Goal: Task Accomplishment & Management: Use online tool/utility

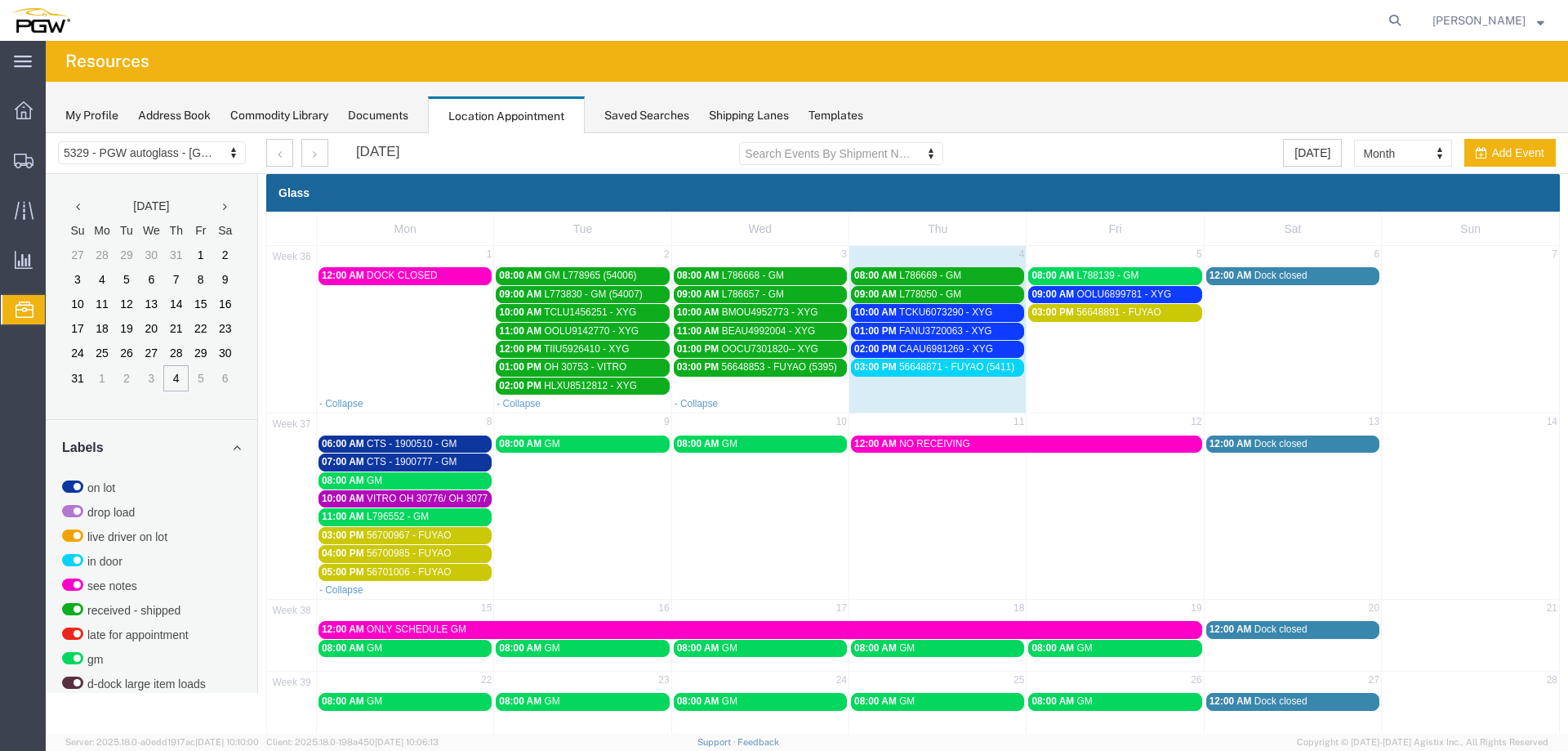
click at [869, 313] on span "10:00 AM" at bounding box center [876, 312] width 43 height 11
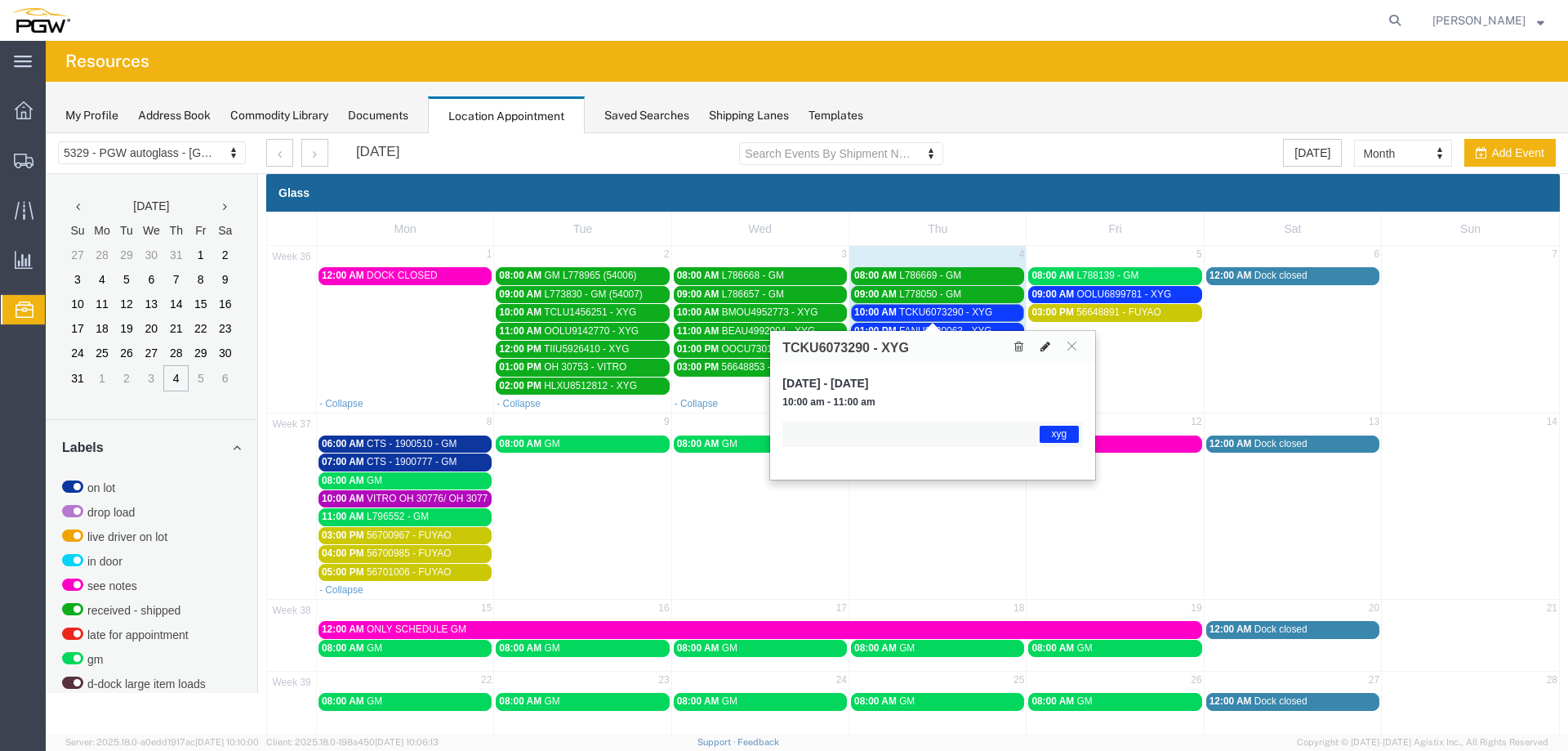
click at [1043, 349] on icon at bounding box center [1045, 347] width 10 height 11
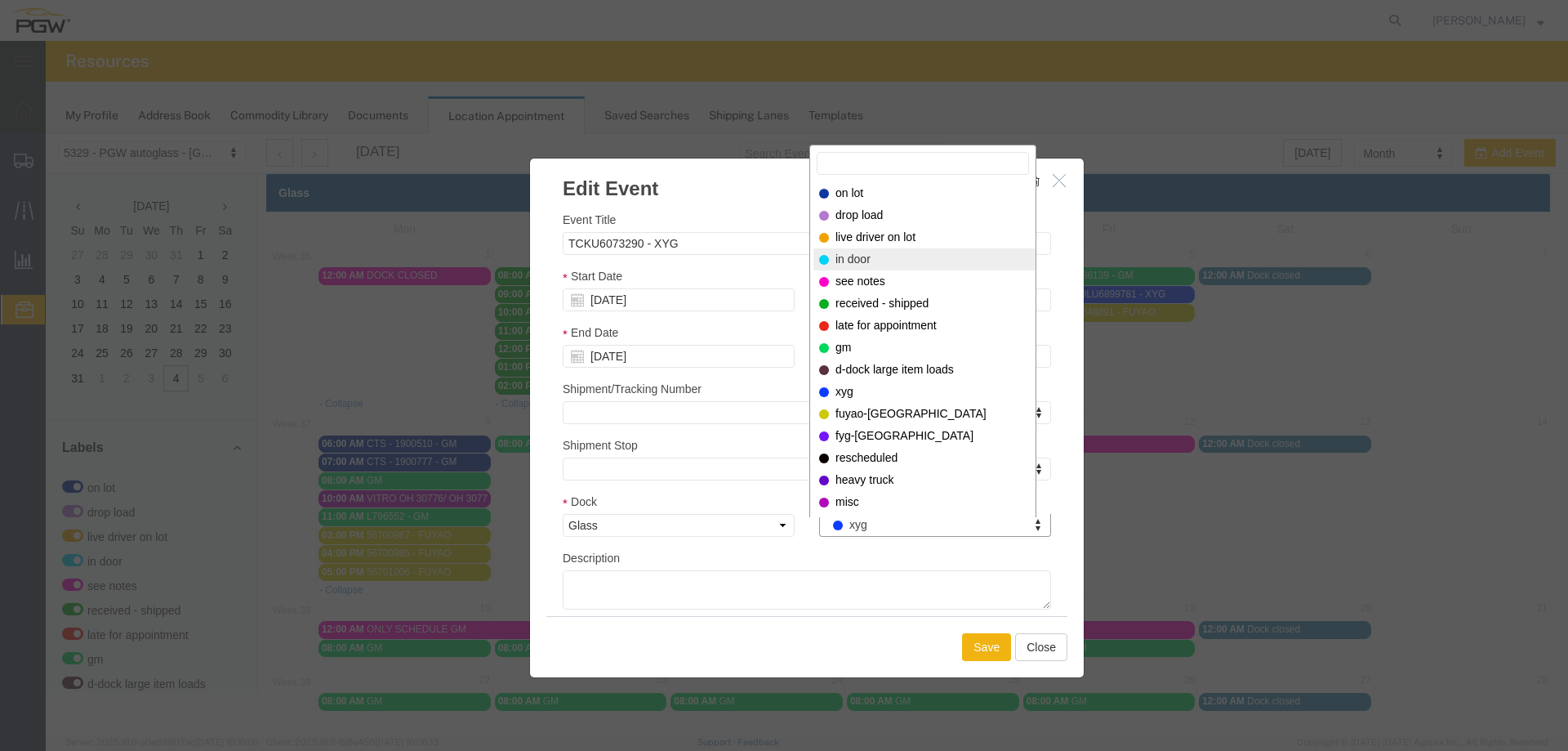
select select "220"
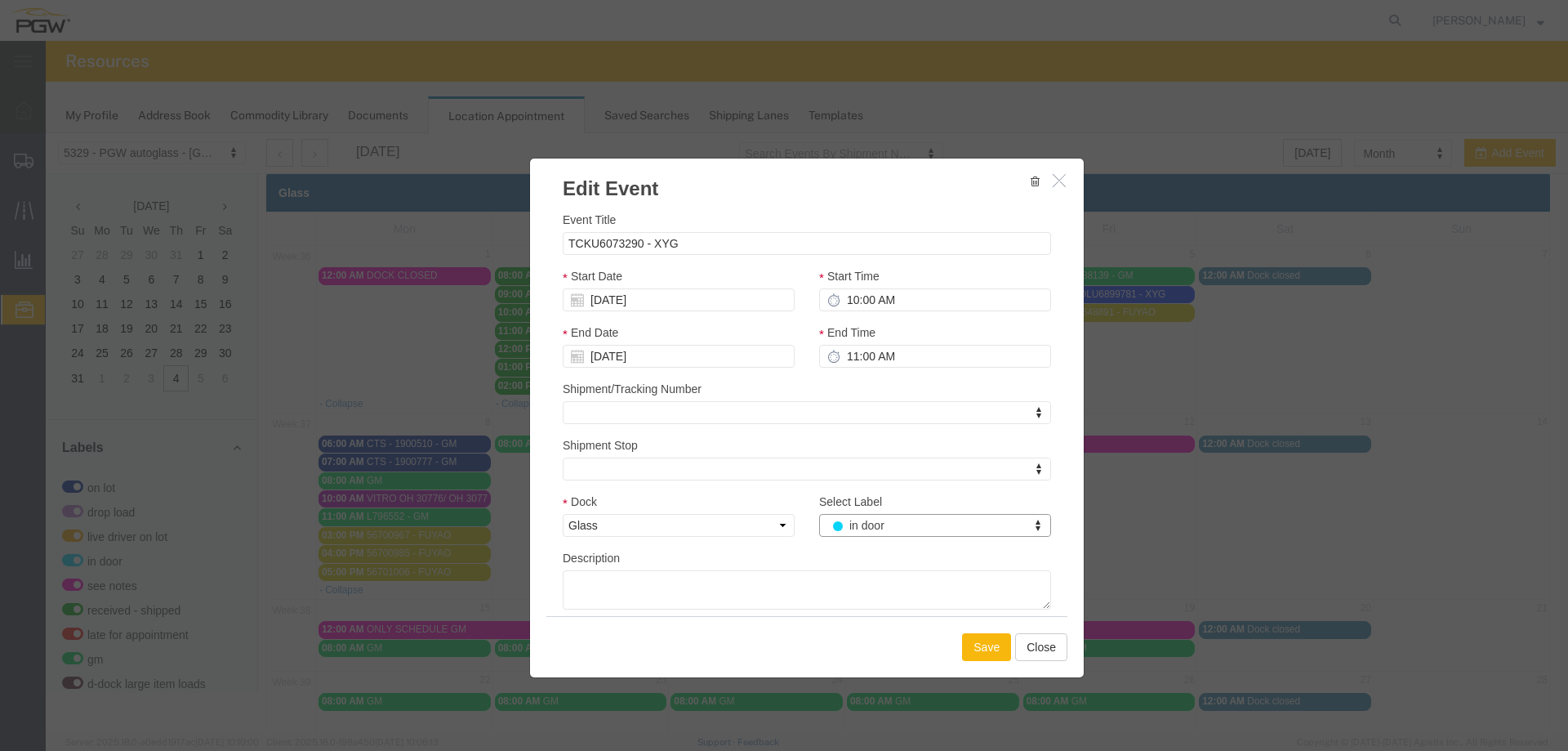
click at [981, 646] on button "Save" at bounding box center [987, 647] width 49 height 28
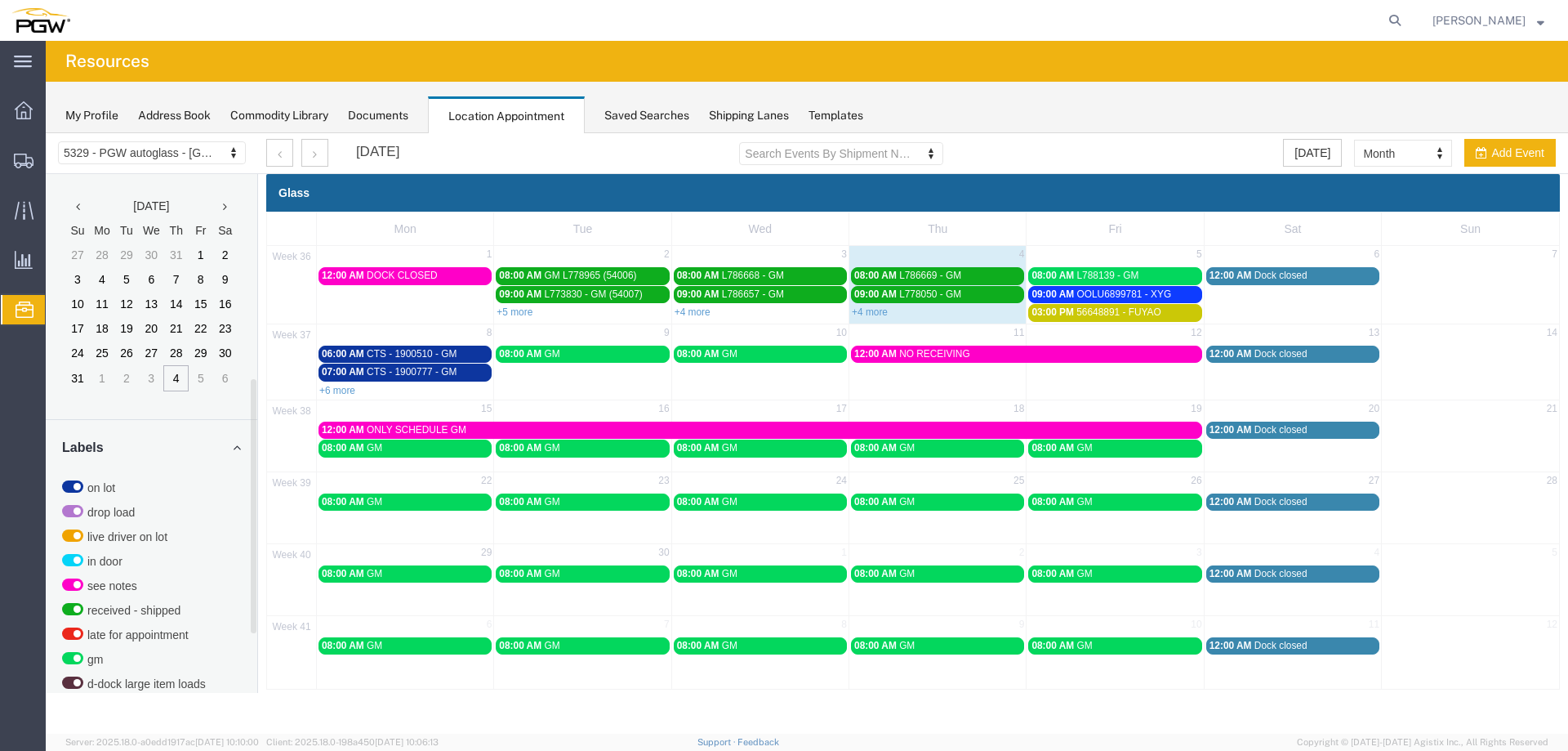
scroll to position [420, 0]
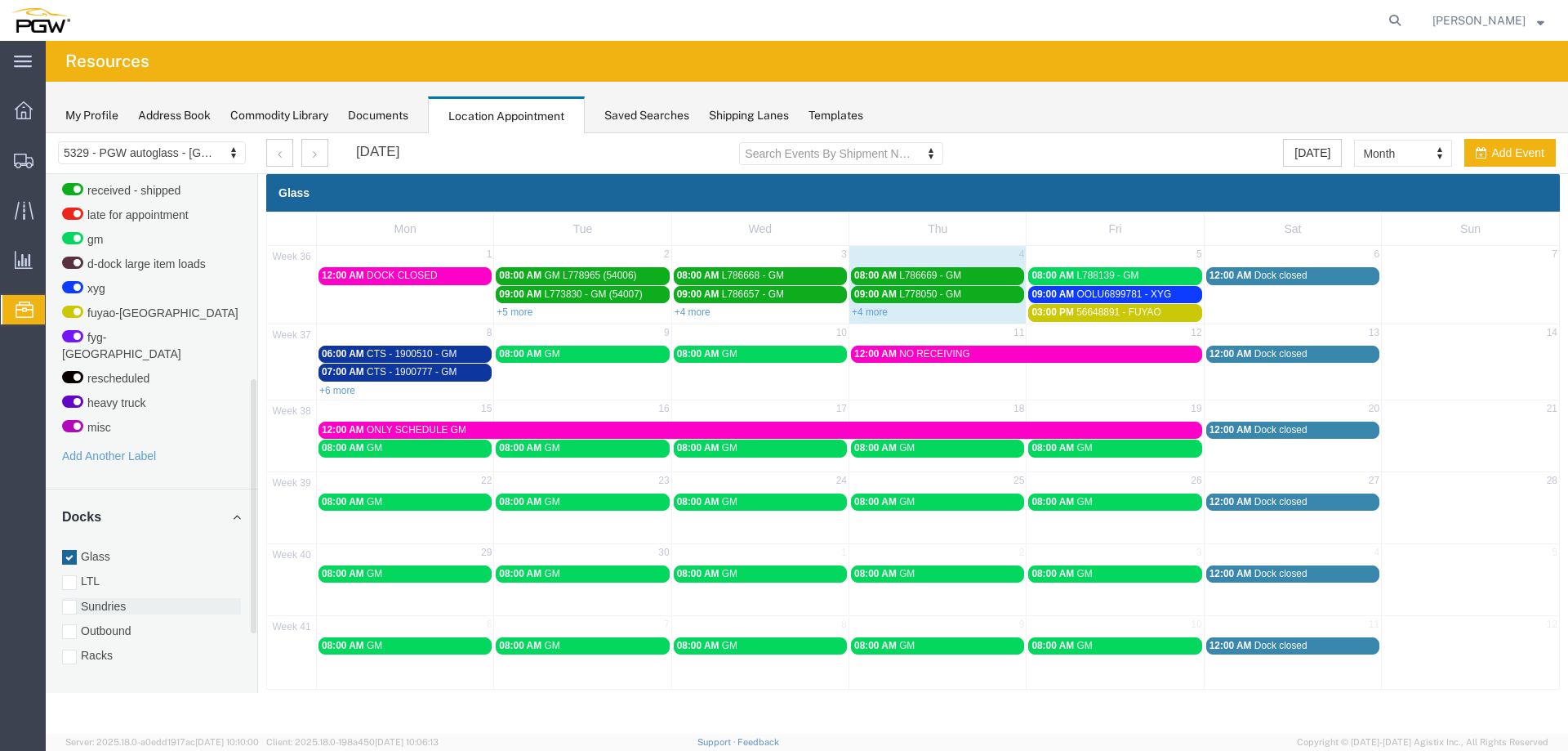
click at [111, 599] on label "Sundries" at bounding box center [151, 607] width 179 height 17
click at [46, 133] on input "Sundries" at bounding box center [46, 133] width 0 height 0
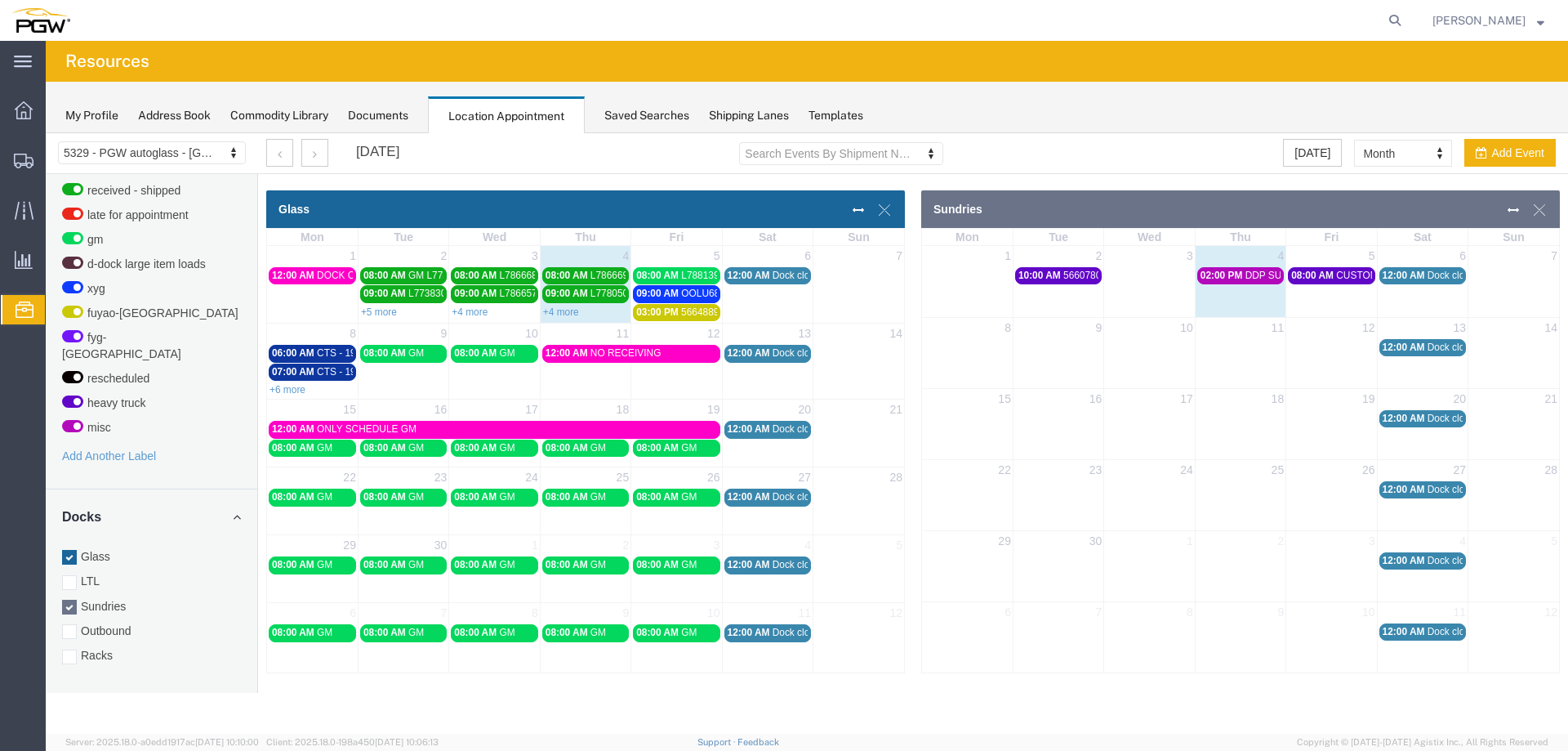
click at [1254, 281] on span "DDP SUNDRIES" at bounding box center [1282, 275] width 73 height 11
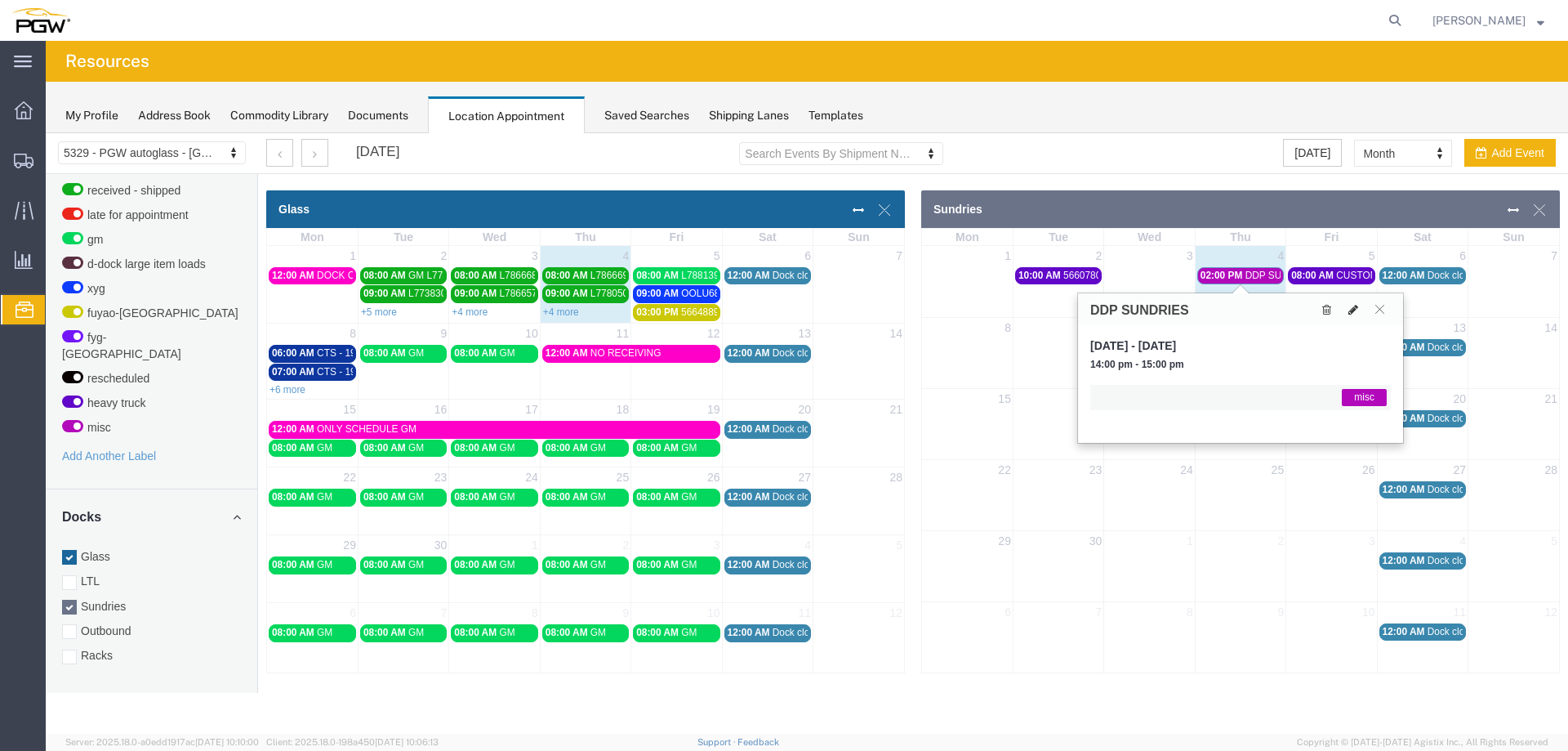
click at [1352, 309] on icon at bounding box center [1353, 310] width 10 height 11
select select "4"
select select "12922"
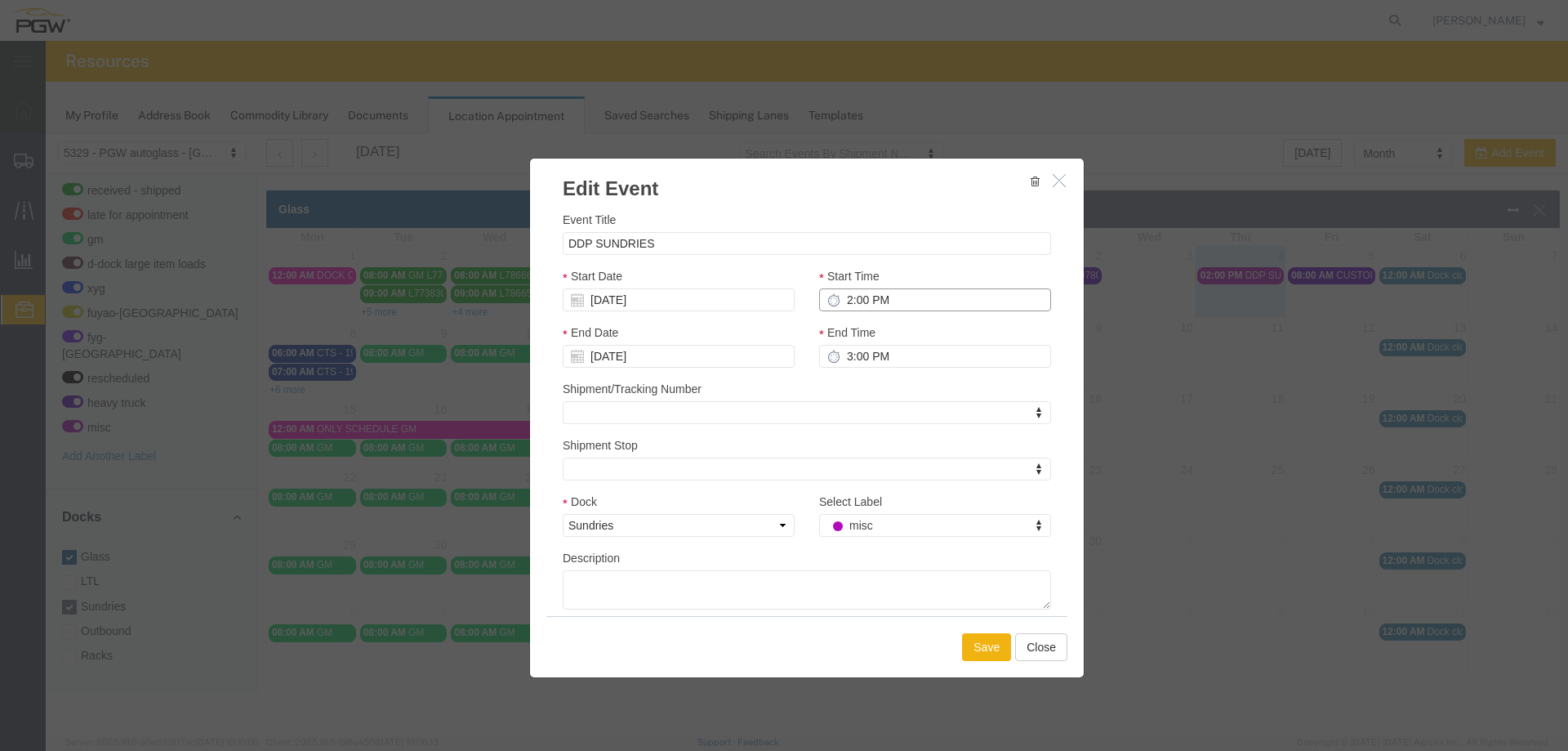
click at [849, 303] on input "2:00 PM" at bounding box center [935, 299] width 232 height 23
type input "8:00 AM"
click at [674, 300] on input "[DATE]" at bounding box center [679, 299] width 232 height 23
click at [700, 378] on td "5" at bounding box center [698, 377] width 24 height 24
click at [987, 650] on button "Save" at bounding box center [987, 647] width 49 height 28
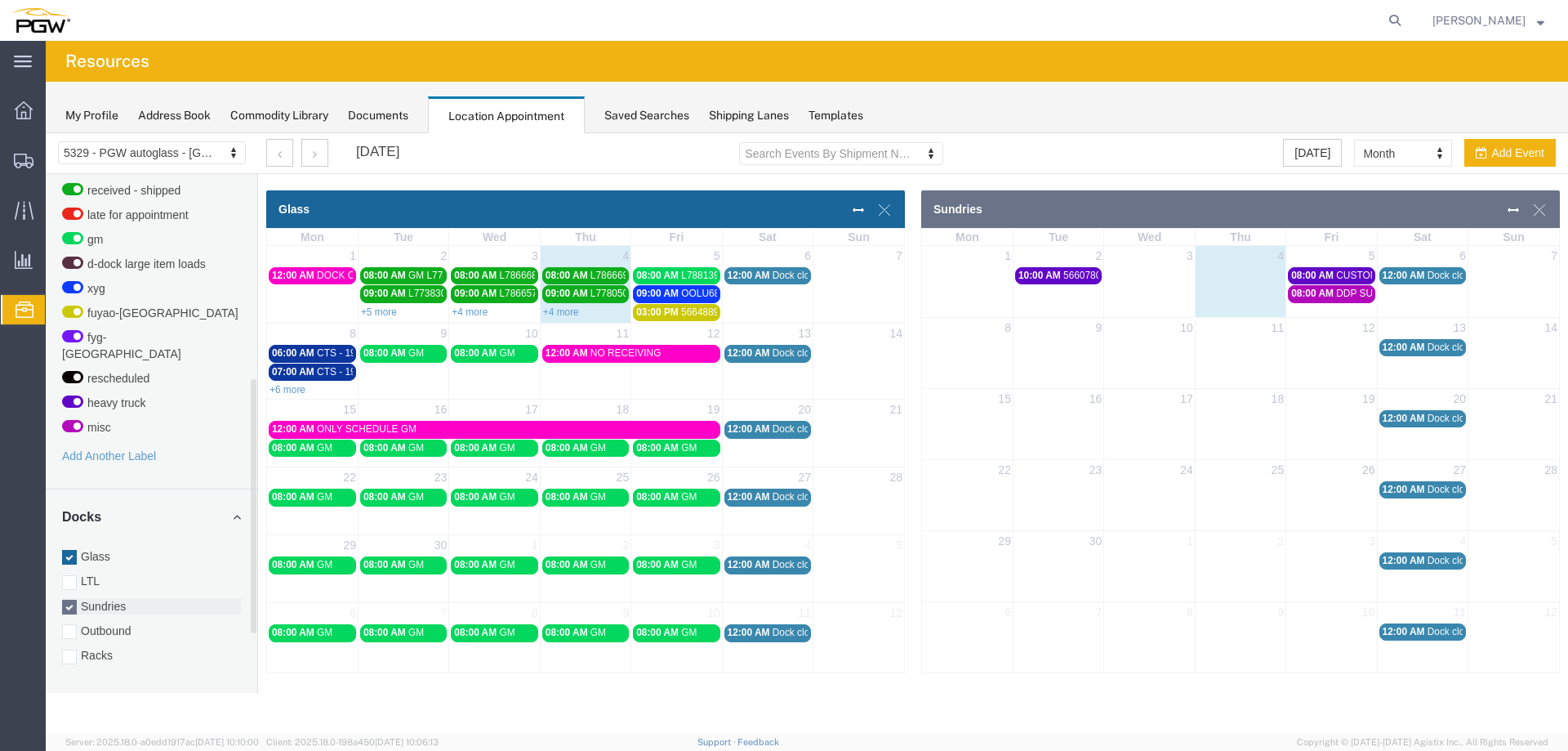
click at [137, 599] on label "Sundries" at bounding box center [151, 607] width 179 height 17
click at [46, 133] on input "Sundries" at bounding box center [46, 133] width 0 height 0
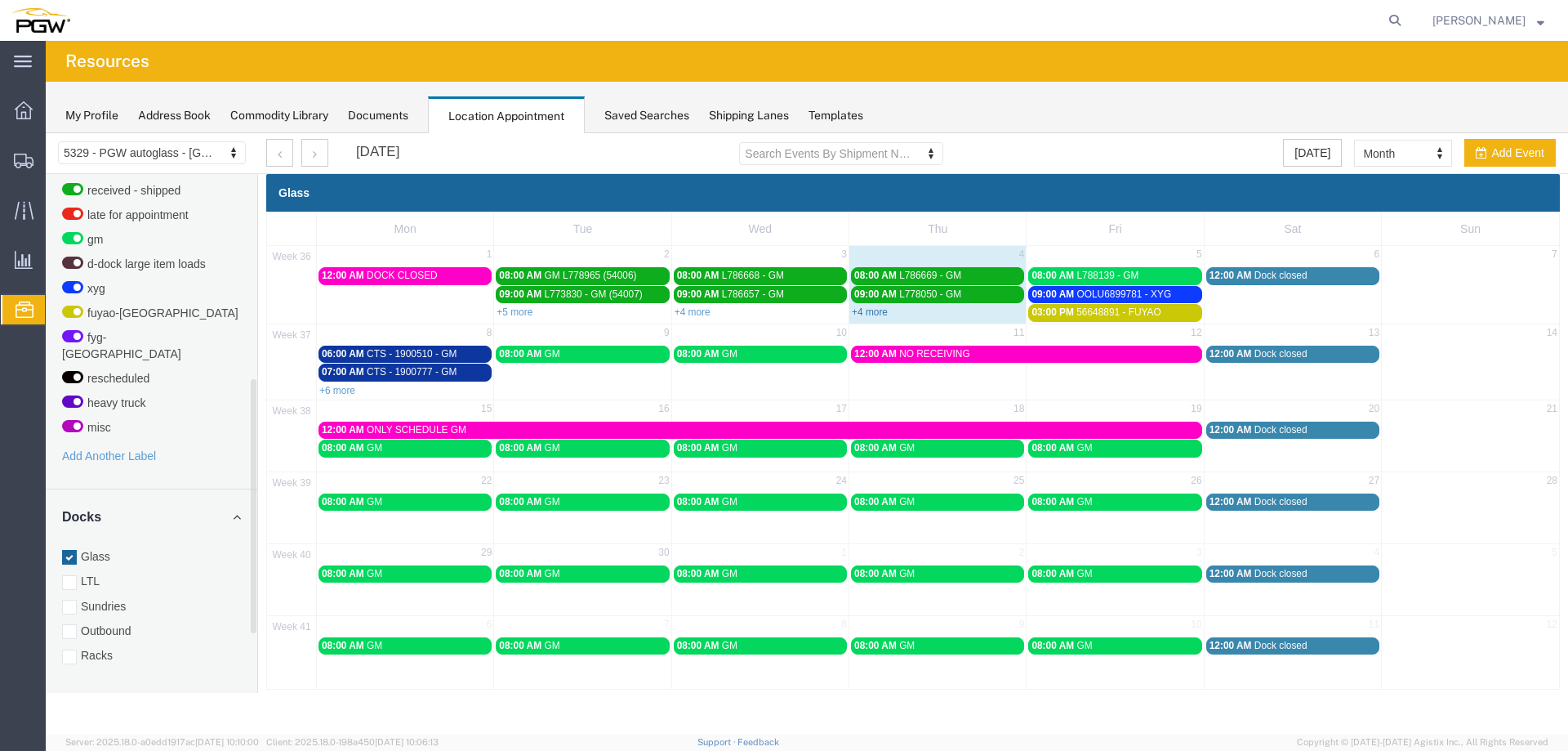
click at [859, 312] on link "+4 more" at bounding box center [869, 312] width 36 height 11
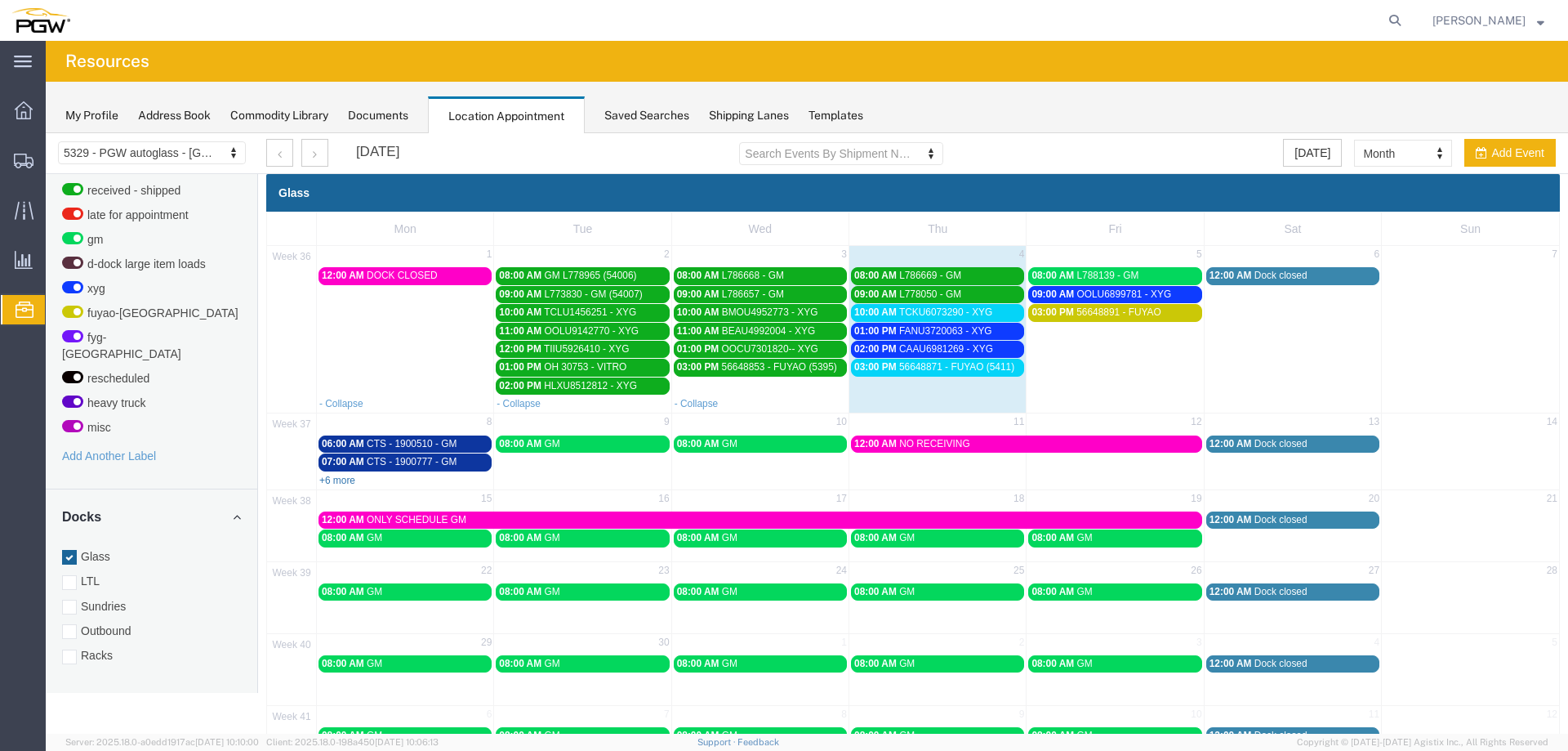
click at [330, 481] on link "+6 more" at bounding box center [337, 481] width 36 height 11
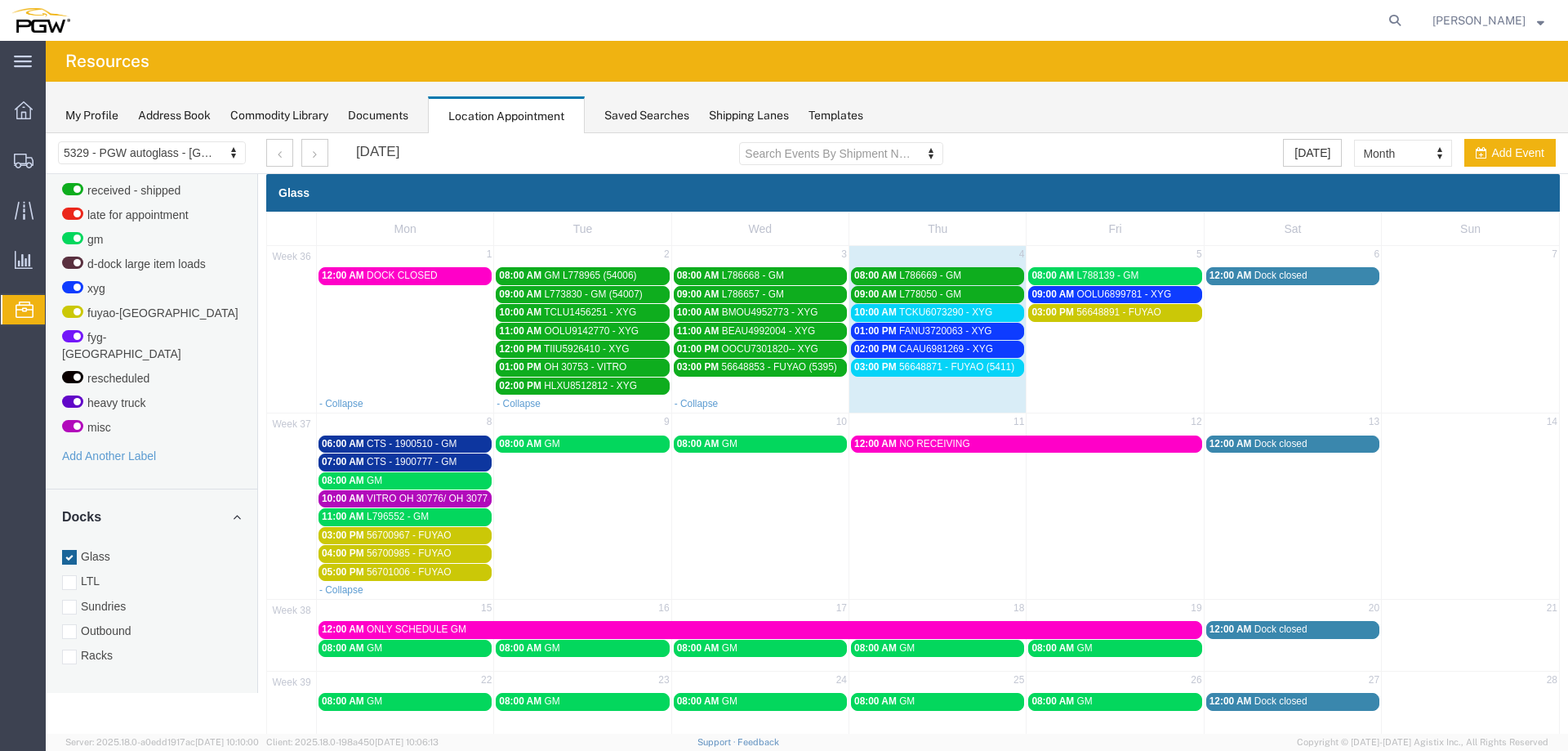
click at [451, 483] on div "08:00 AM GM" at bounding box center [404, 481] width 166 height 12
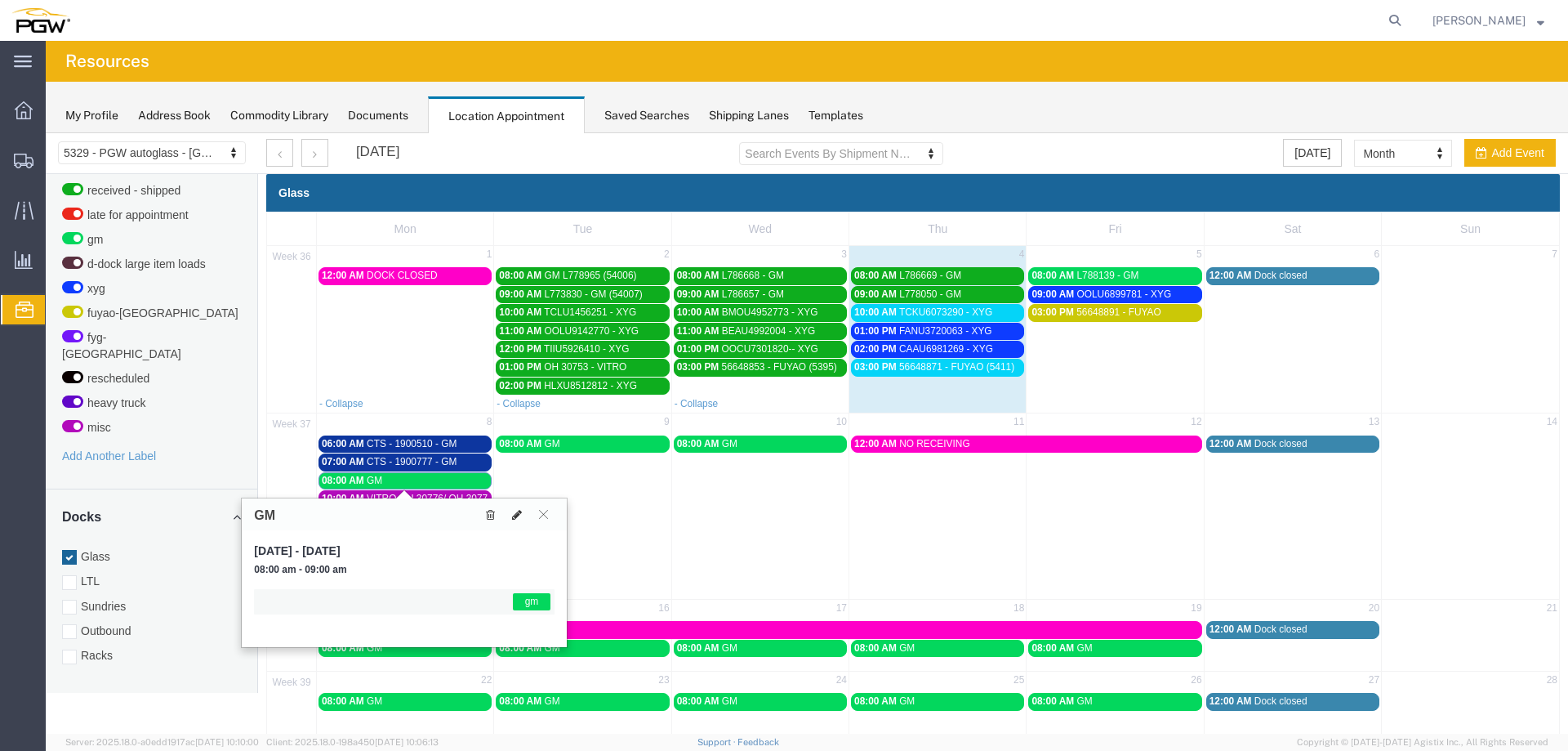
click at [517, 510] on icon at bounding box center [516, 515] width 10 height 11
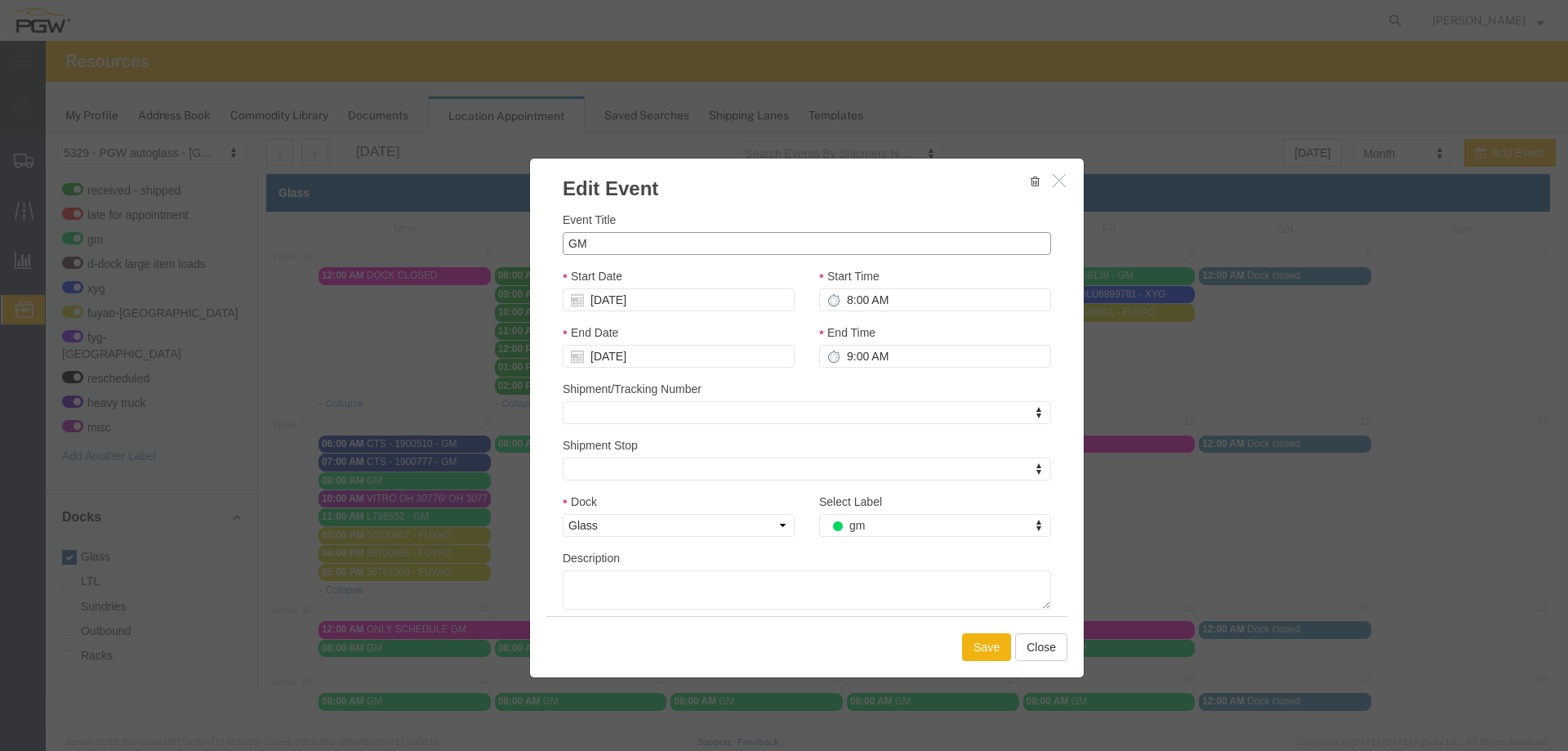
click at [563, 247] on input "GM" at bounding box center [807, 244] width 489 height 23
paste input "L796360"
type input "L796360 - GM"
click at [962, 639] on button "Save" at bounding box center [987, 647] width 49 height 28
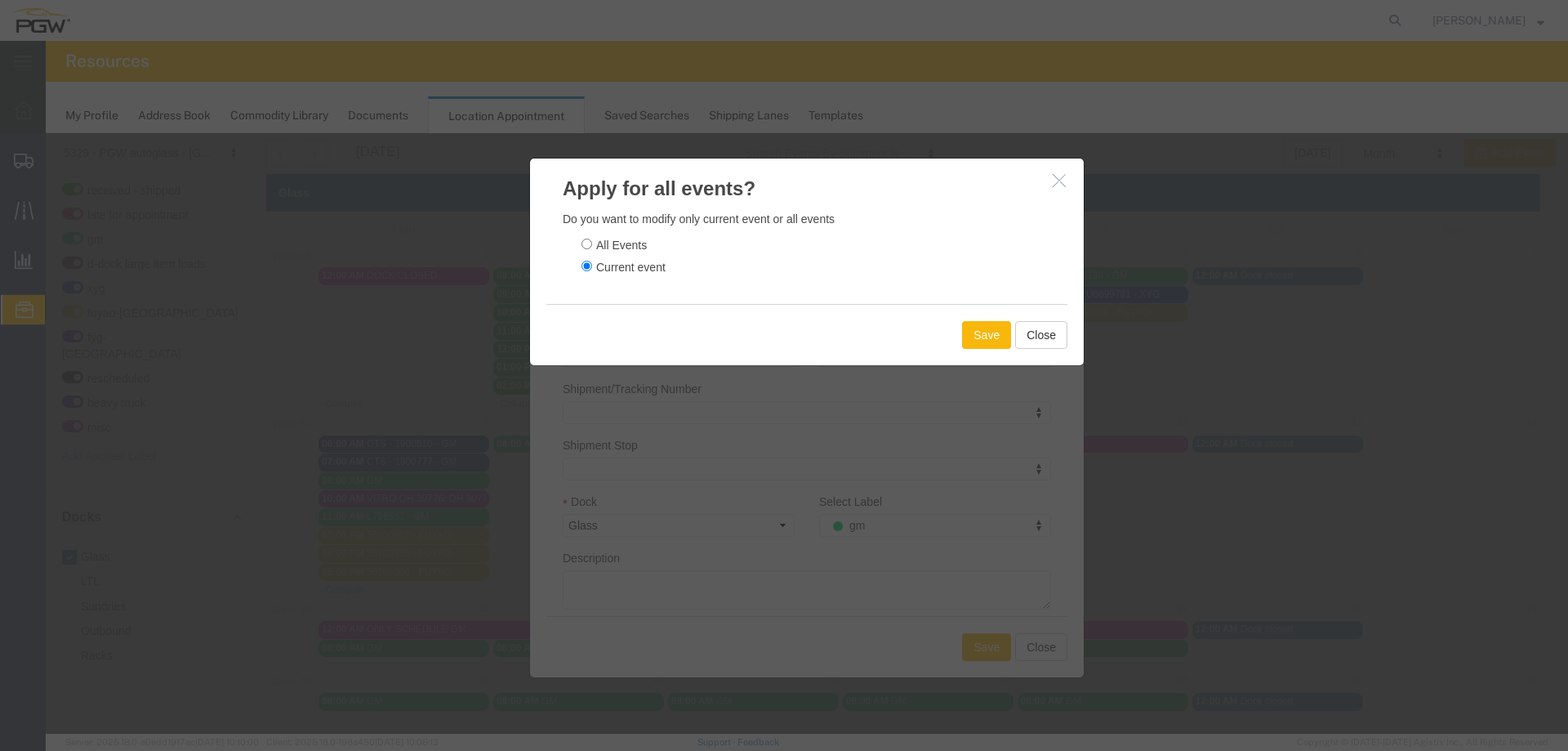
click at [991, 342] on button "Save" at bounding box center [987, 336] width 49 height 28
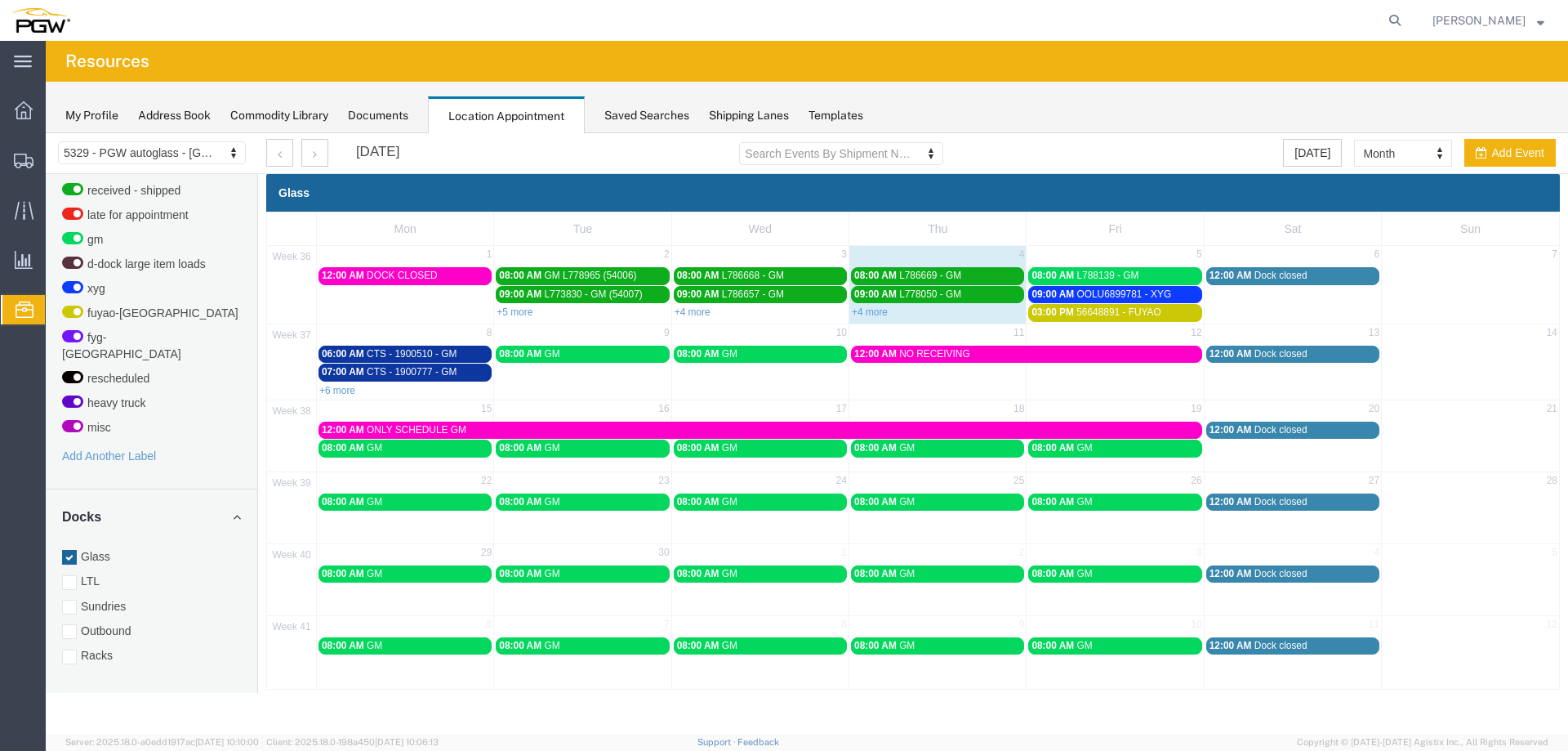
click at [396, 336] on td "8" at bounding box center [405, 334] width 177 height 20
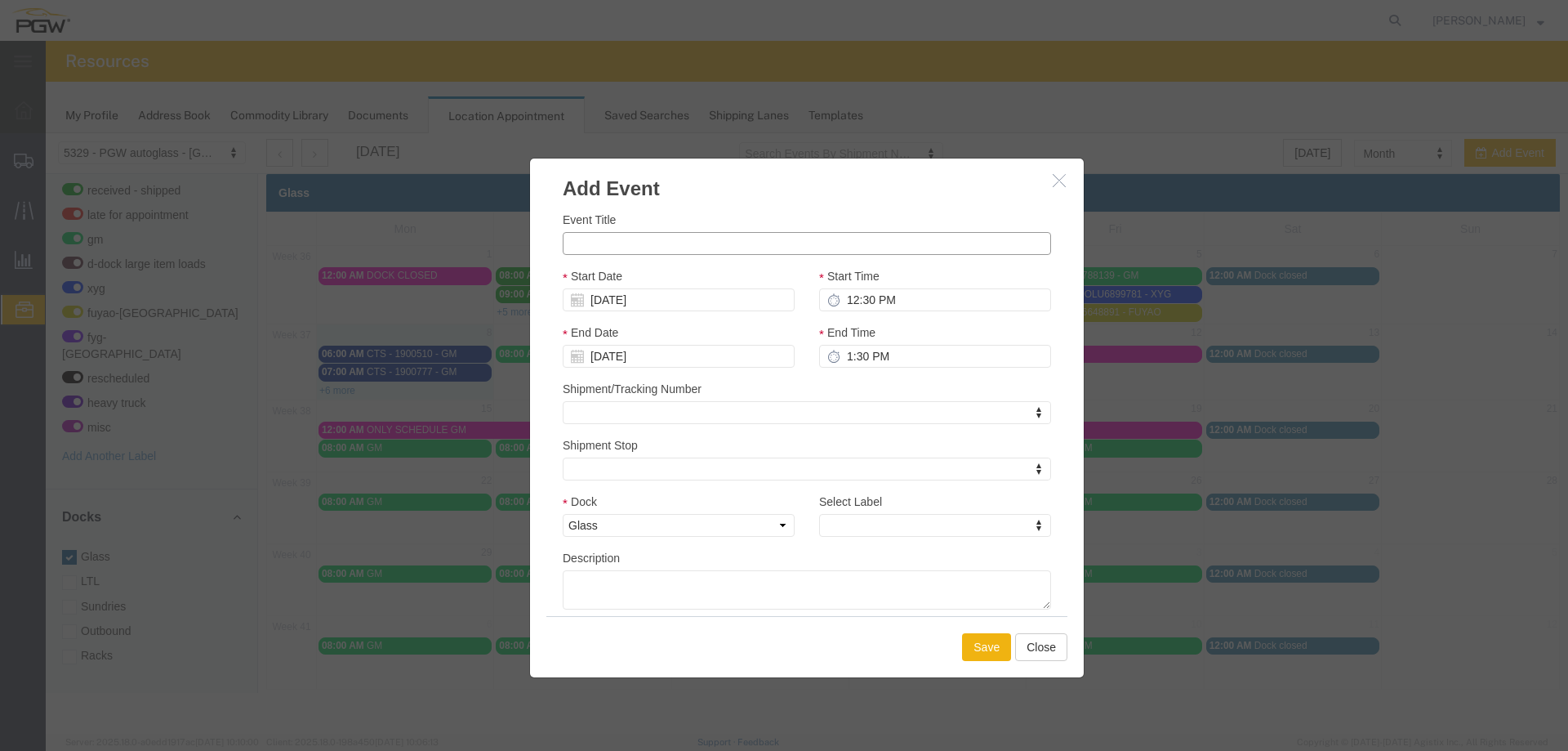
click at [615, 247] on input "Event Title" at bounding box center [807, 244] width 489 height 23
paste input "L796349"
type input "L796349 - GM"
click at [848, 293] on input "12:30 PM" at bounding box center [935, 299] width 232 height 23
type input "9:00 AM"
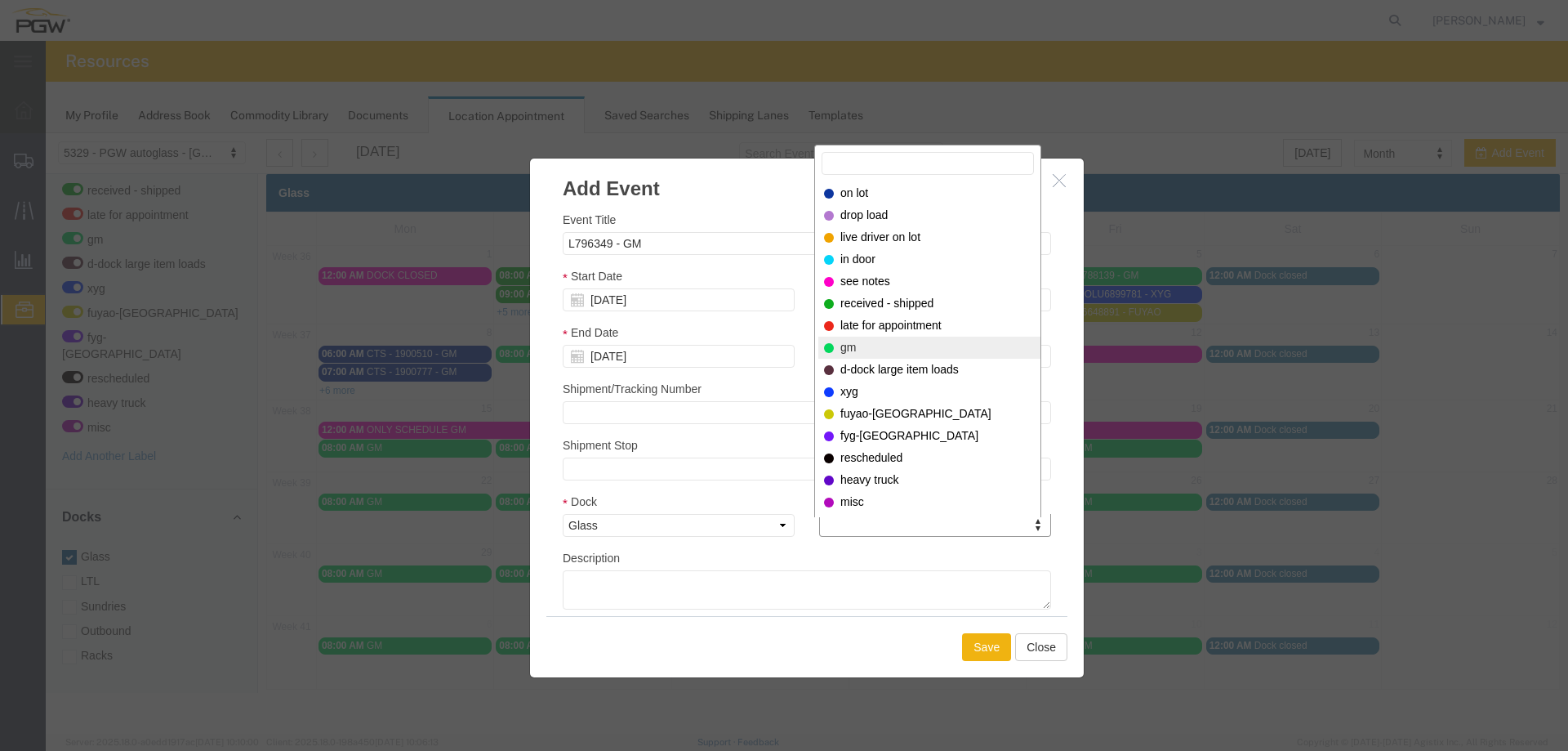
select select "340"
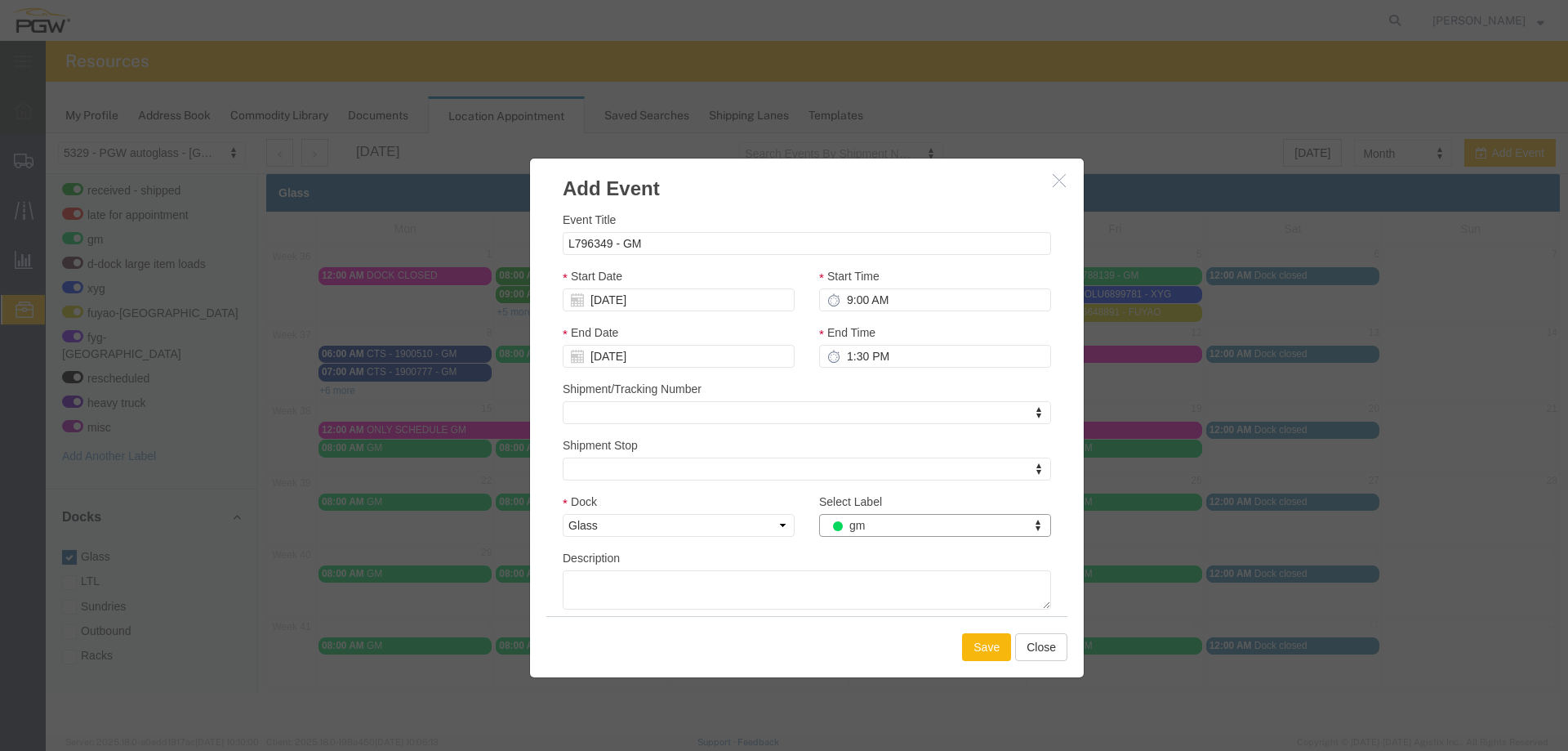
click at [972, 639] on button "Save" at bounding box center [987, 647] width 49 height 28
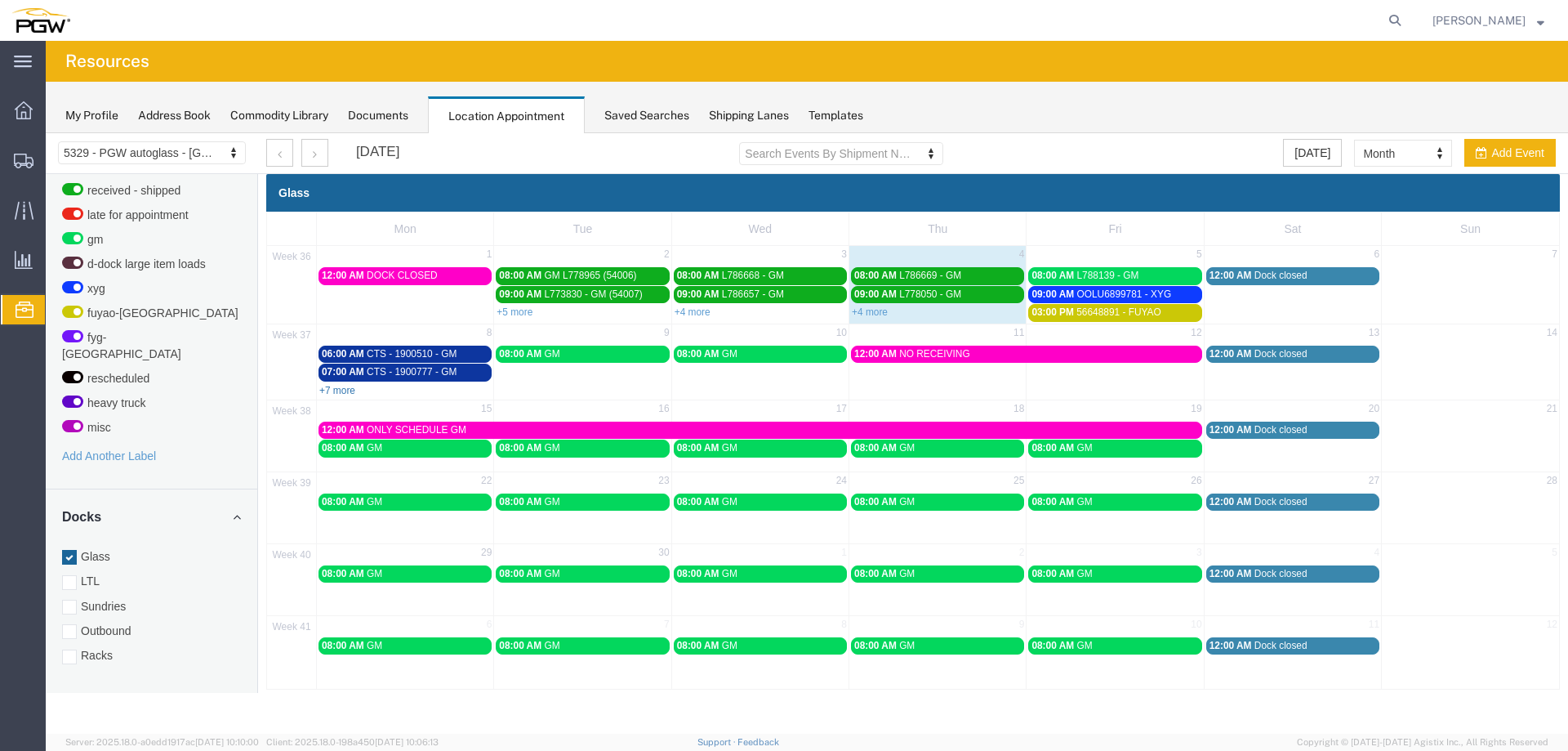
click at [327, 392] on link "+7 more" at bounding box center [337, 390] width 36 height 11
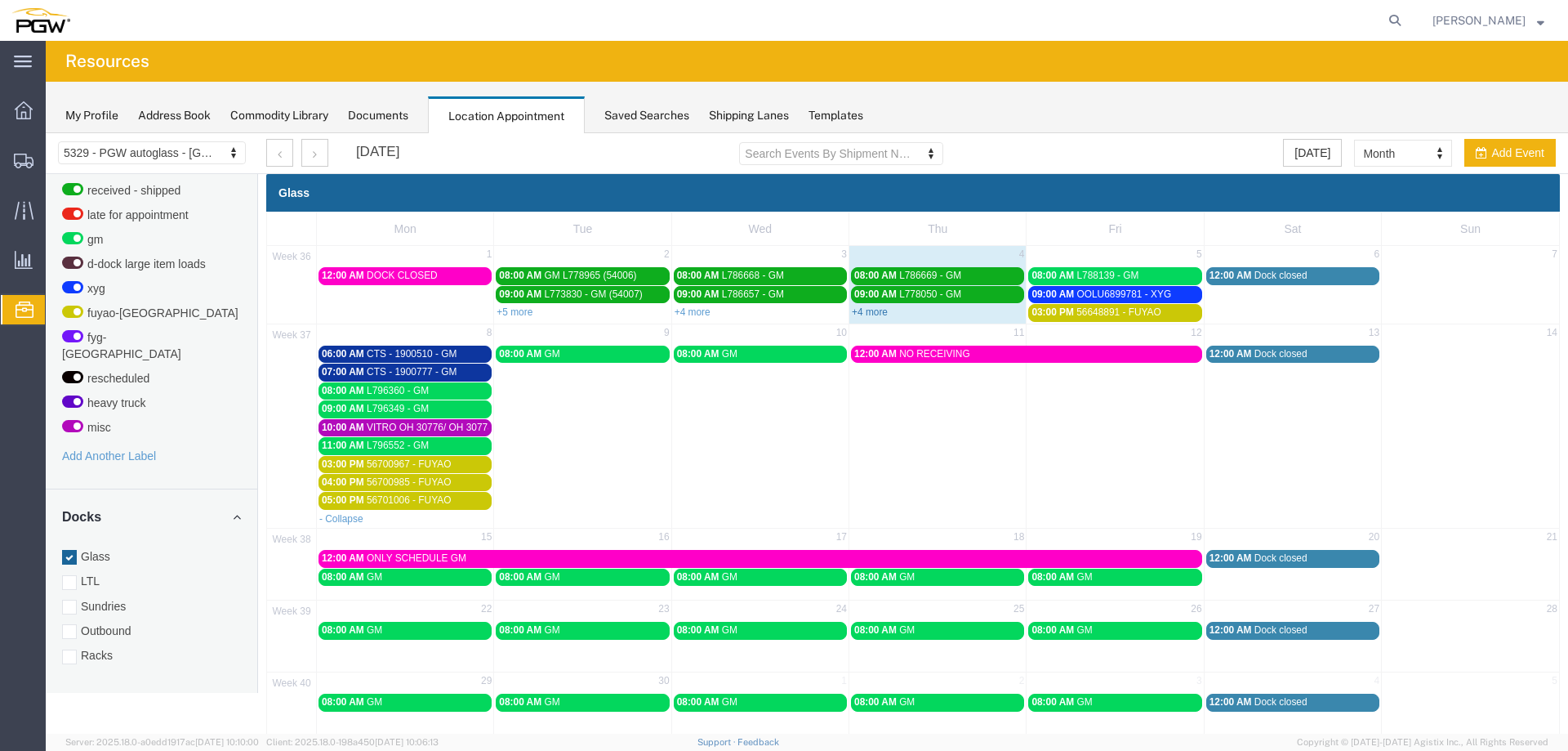
click at [868, 310] on link "+4 more" at bounding box center [869, 312] width 36 height 11
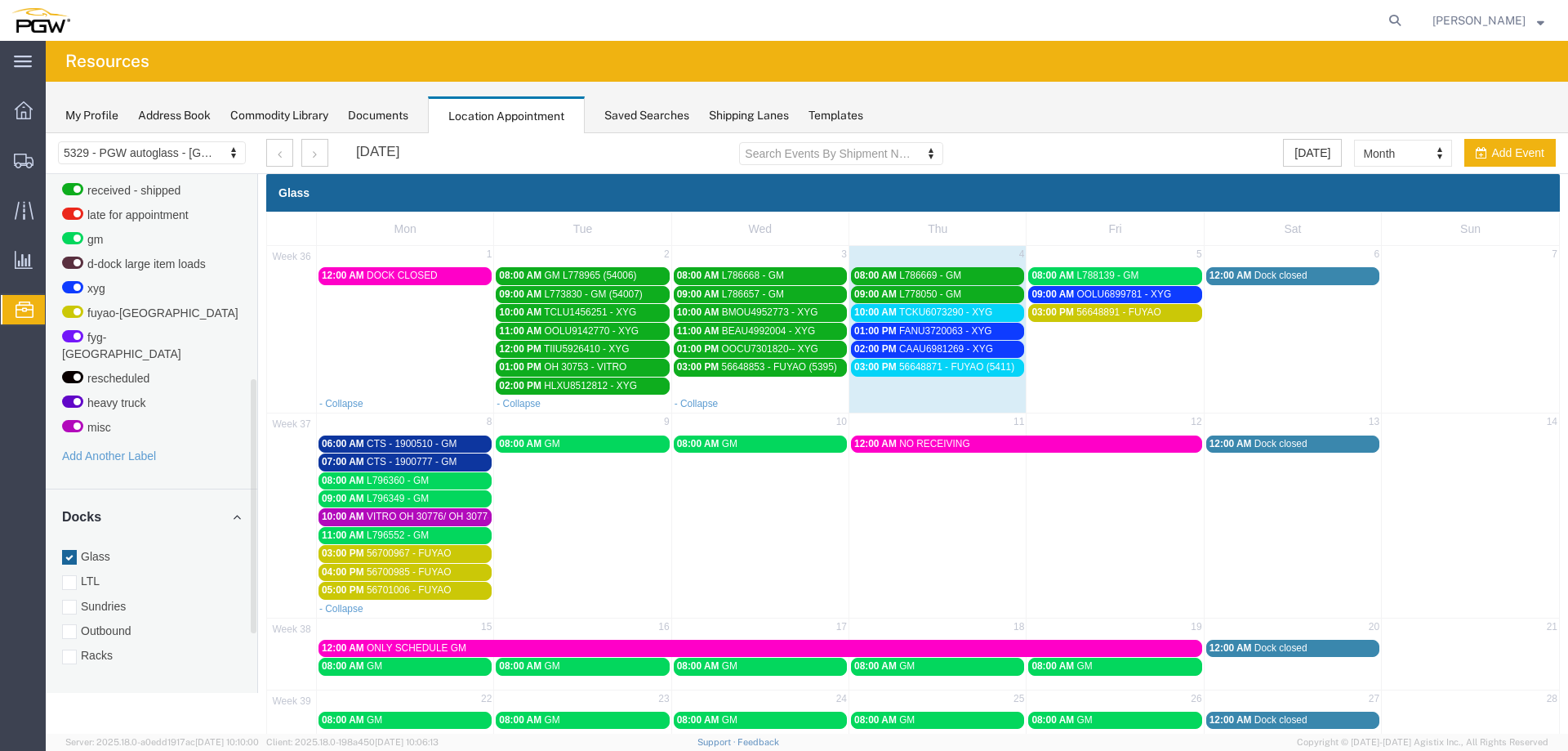
drag, startPoint x: 901, startPoint y: 308, endPoint x: 936, endPoint y: 314, distance: 35.5
click at [901, 308] on span "TCKU6073290 - XYG" at bounding box center [946, 312] width 93 height 11
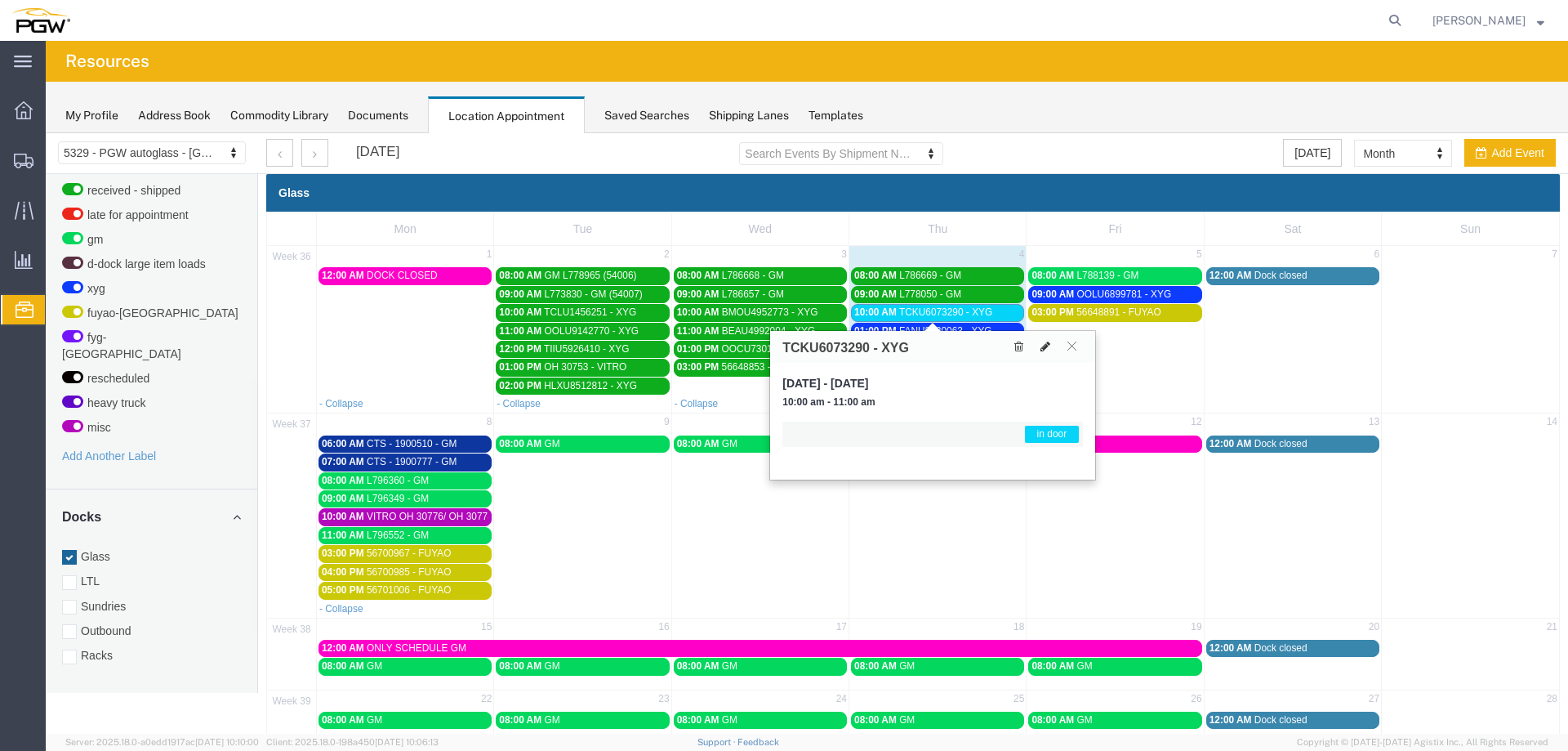
click at [1051, 344] on icon at bounding box center [1045, 347] width 10 height 11
select select "1"
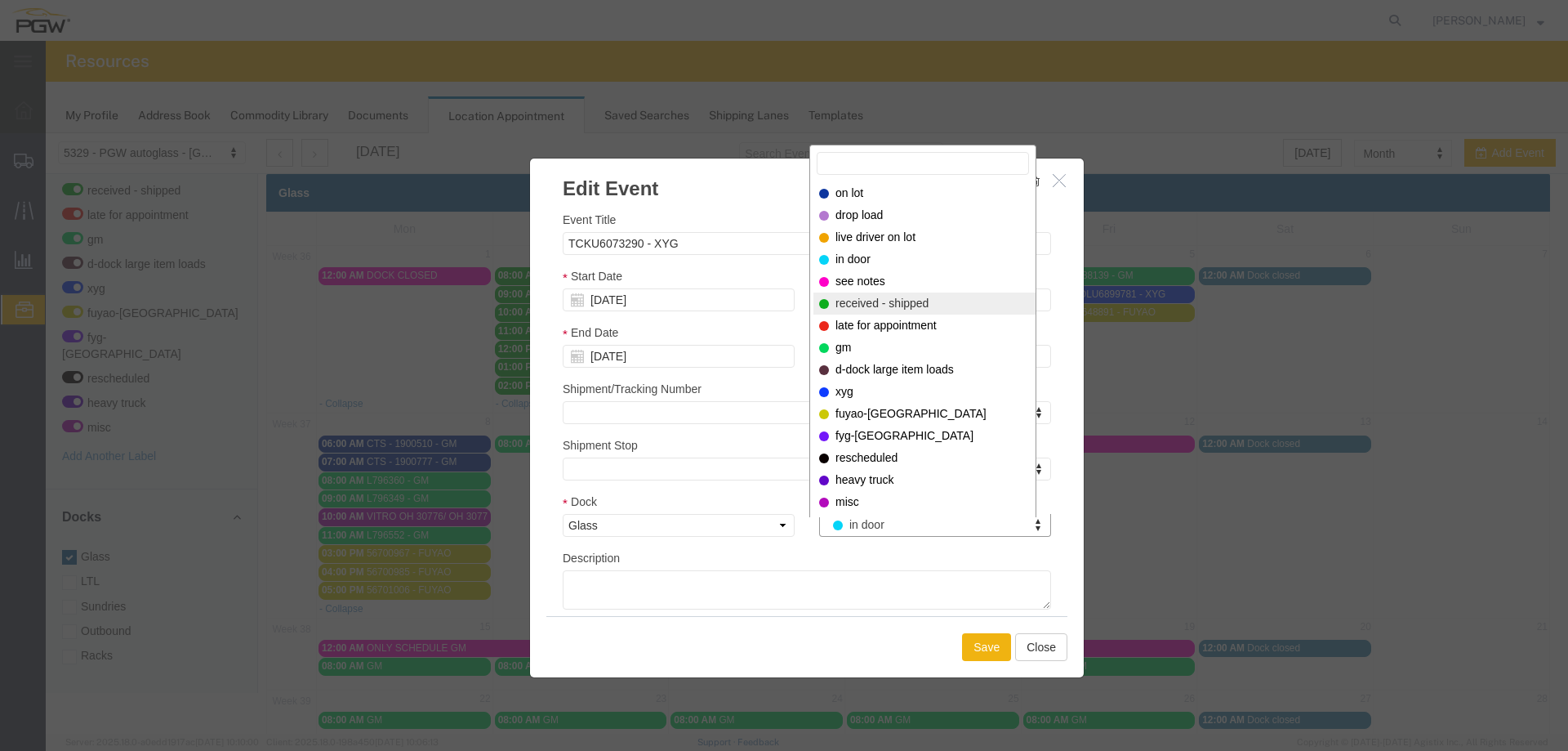
select select "200"
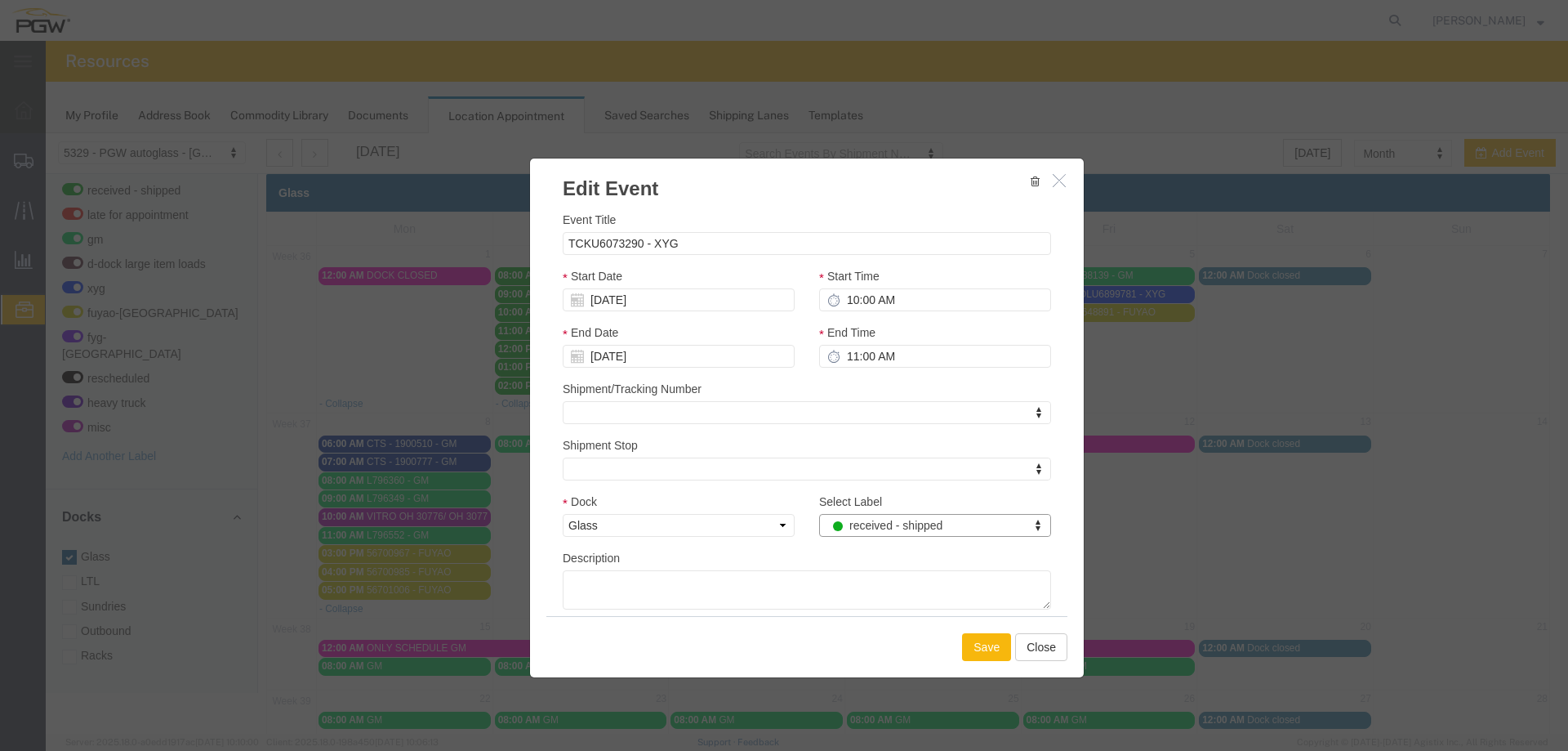
click at [963, 642] on button "Save" at bounding box center [987, 647] width 49 height 28
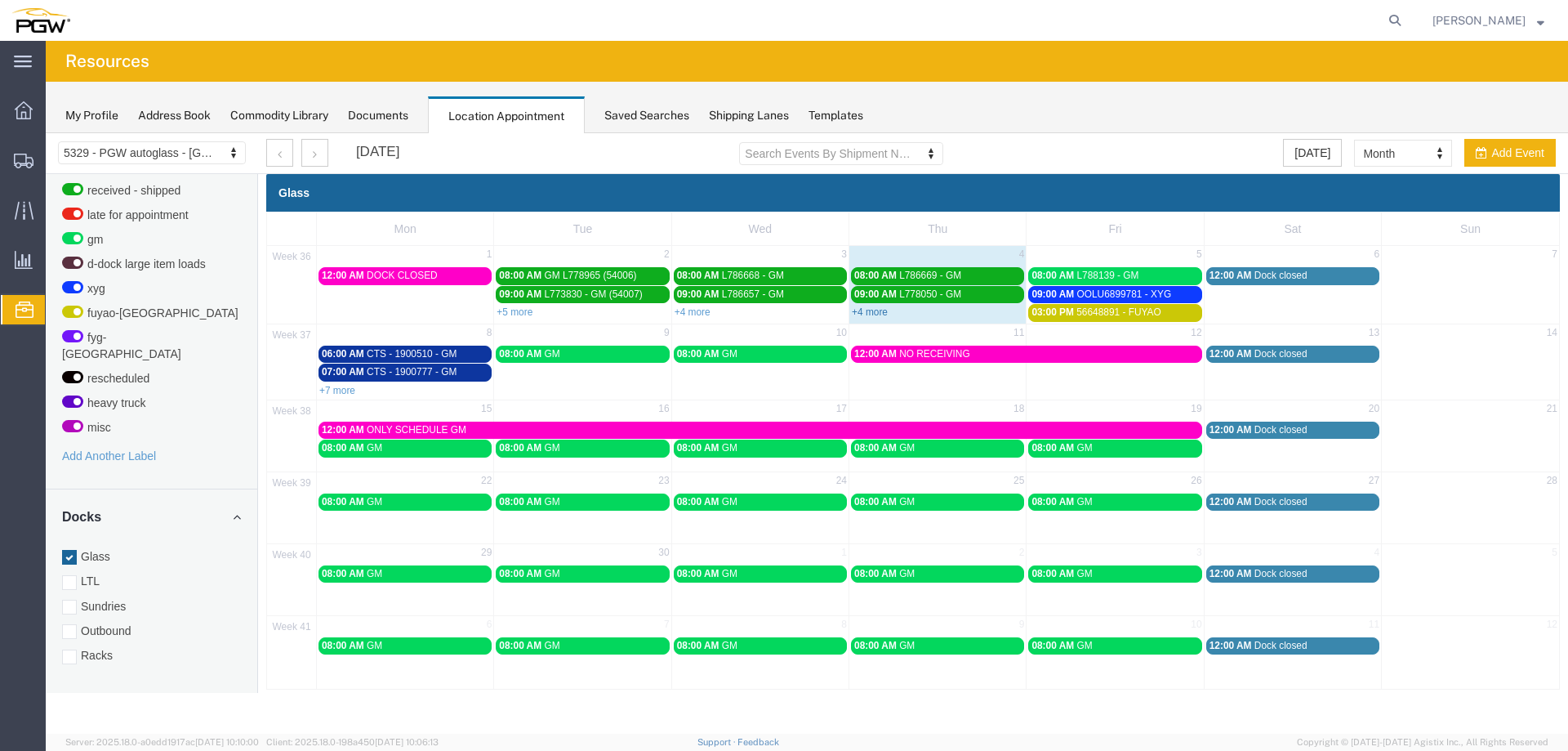
click at [866, 313] on link "+4 more" at bounding box center [869, 312] width 36 height 11
